Goal: Information Seeking & Learning: Learn about a topic

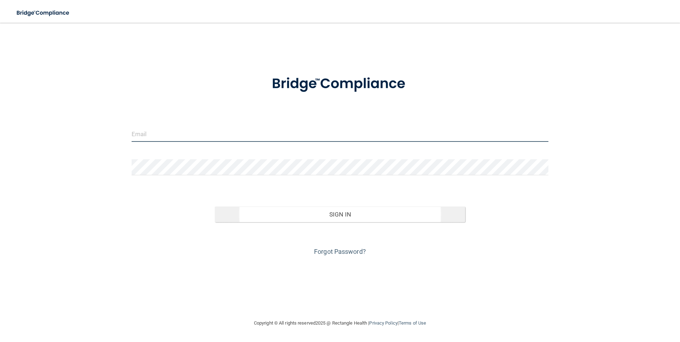
type input "[EMAIL_ADDRESS][DOMAIN_NAME]"
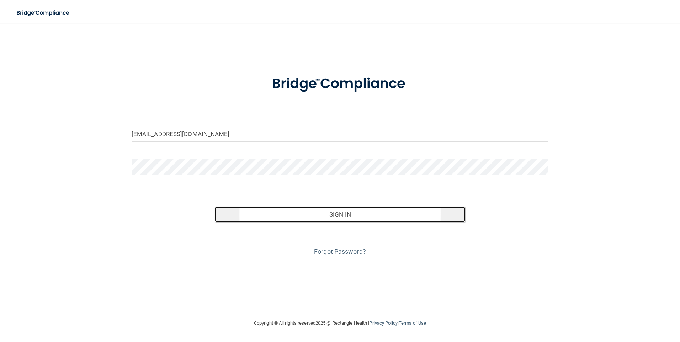
click at [321, 214] on button "Sign In" at bounding box center [340, 215] width 250 height 16
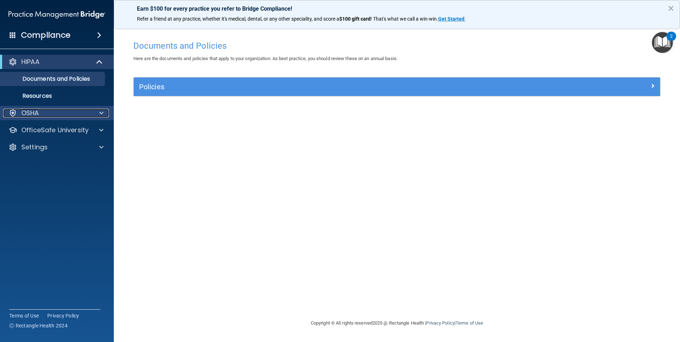
click at [32, 113] on p "OSHA" at bounding box center [30, 113] width 18 height 9
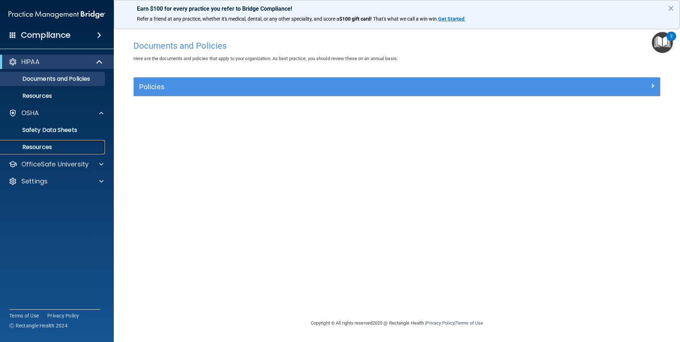
click at [42, 146] on p "Resources" at bounding box center [53, 147] width 97 height 7
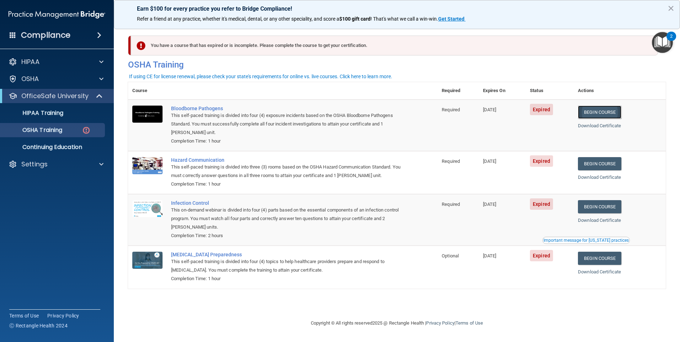
click at [607, 113] on link "Begin Course" at bounding box center [599, 112] width 43 height 13
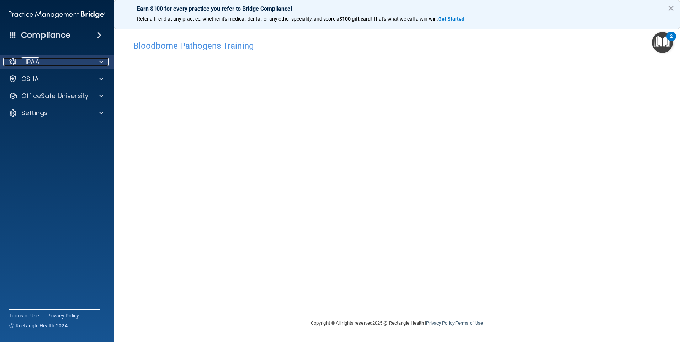
click at [36, 63] on p "HIPAA" at bounding box center [30, 62] width 18 height 9
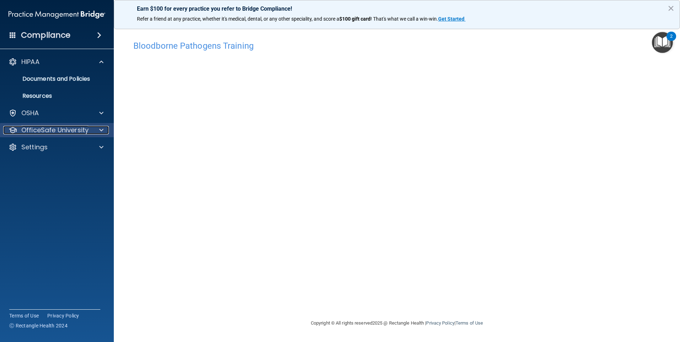
click at [43, 129] on p "OfficeSafe University" at bounding box center [54, 130] width 67 height 9
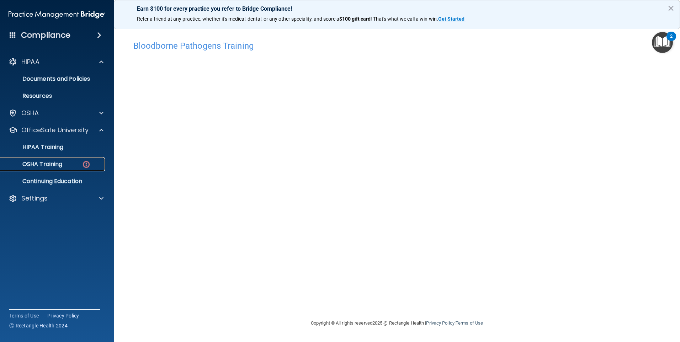
click at [54, 163] on p "OSHA Training" at bounding box center [34, 164] width 58 height 7
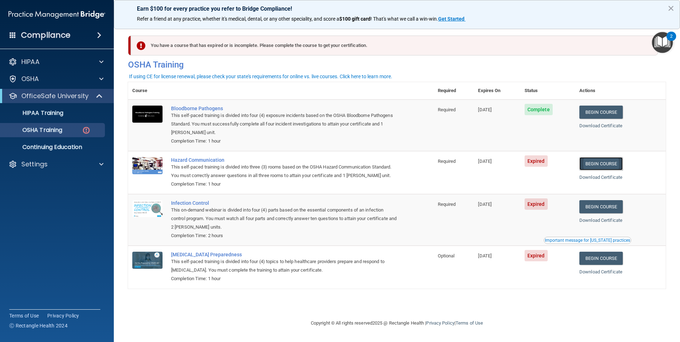
click at [615, 164] on link "Begin Course" at bounding box center [600, 163] width 43 height 13
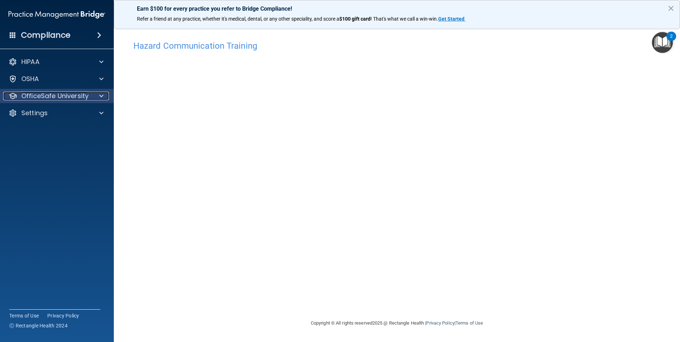
click at [46, 97] on p "OfficeSafe University" at bounding box center [54, 96] width 67 height 9
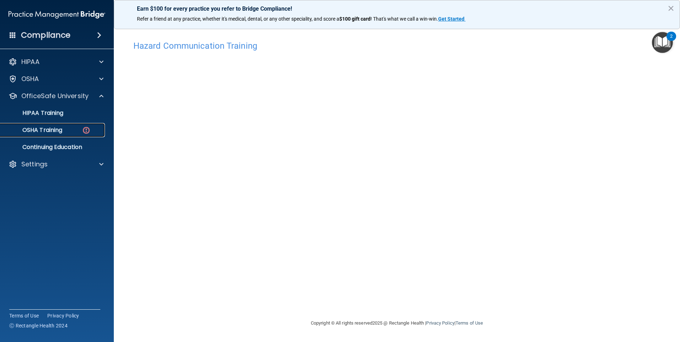
click at [43, 127] on p "OSHA Training" at bounding box center [34, 130] width 58 height 7
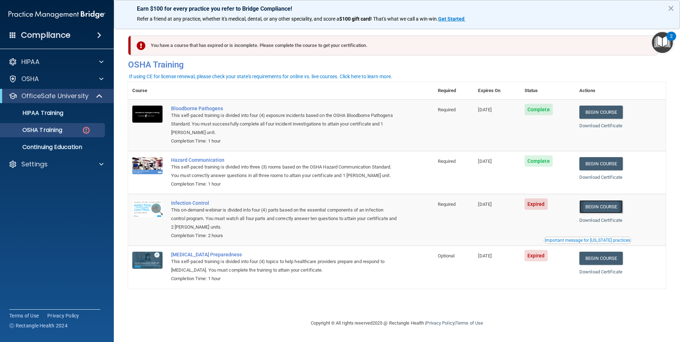
click at [613, 207] on link "Begin Course" at bounding box center [600, 206] width 43 height 13
